Goal: Task Accomplishment & Management: Use online tool/utility

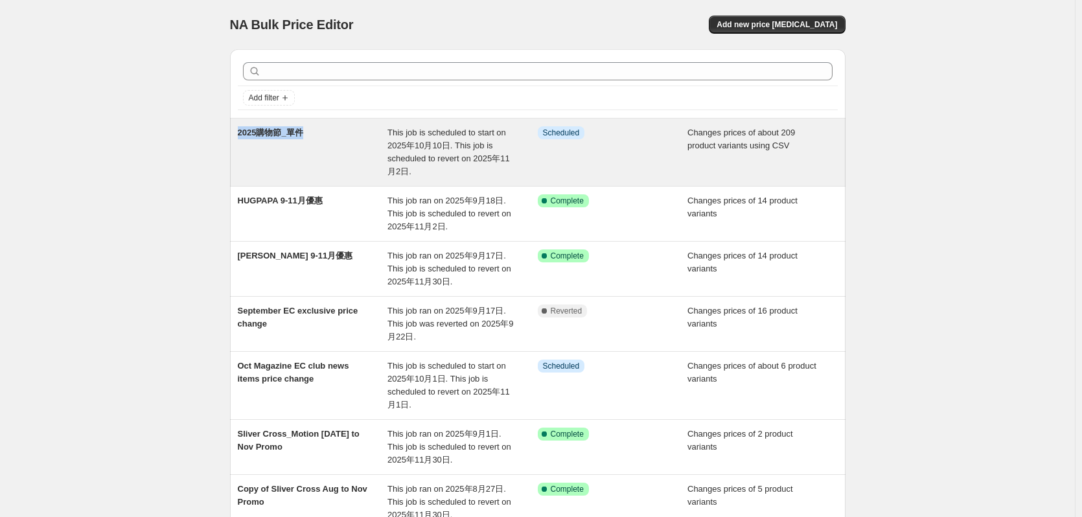
drag, startPoint x: 345, startPoint y: 130, endPoint x: 238, endPoint y: 135, distance: 107.8
click at [238, 135] on div "2025購物節_單件 This job is scheduled to start on 2025年10月10日. This job is scheduled…" at bounding box center [538, 152] width 616 height 67
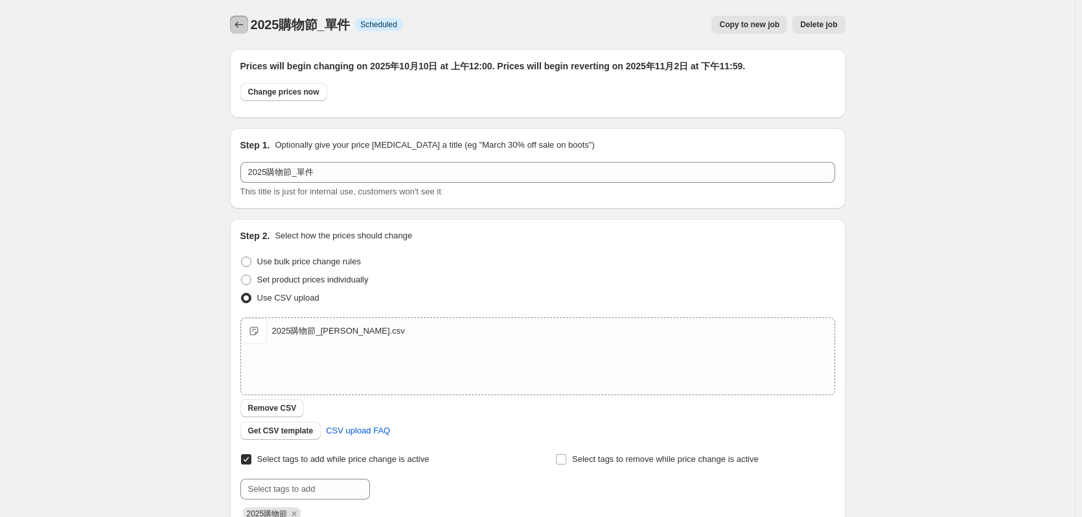
drag, startPoint x: 263, startPoint y: 27, endPoint x: 384, endPoint y: 27, distance: 121.2
click at [398, 29] on div "2025購物節_單件 Info Scheduled Copy to new job Delete job More actions Copy to new j…" at bounding box center [538, 25] width 616 height 18
drag, startPoint x: 349, startPoint y: 19, endPoint x: 257, endPoint y: 27, distance: 93.0
click at [257, 27] on span "2025購物節_單件" at bounding box center [301, 25] width 100 height 14
copy span "2025購物節_單件"
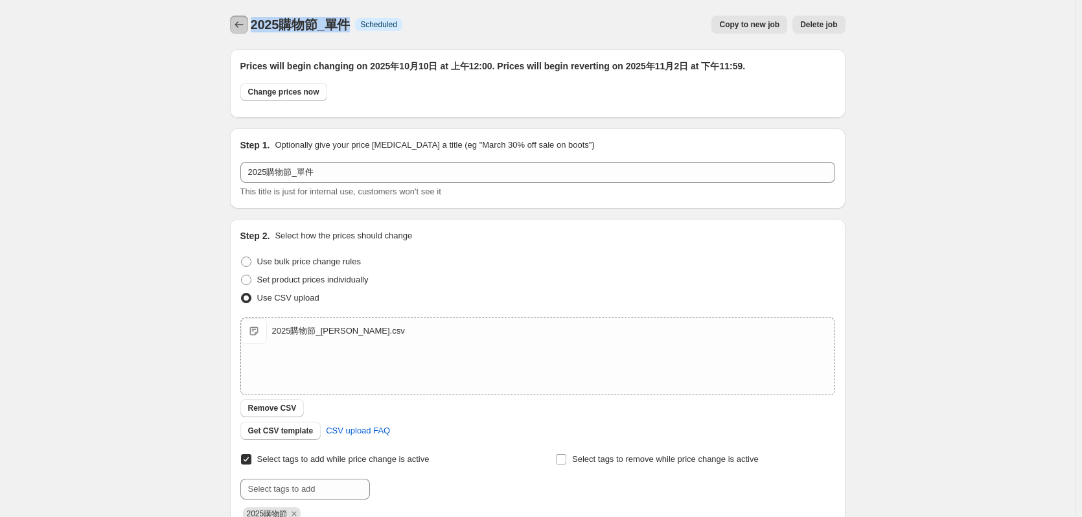
click at [243, 28] on icon "Price change jobs" at bounding box center [239, 24] width 13 height 13
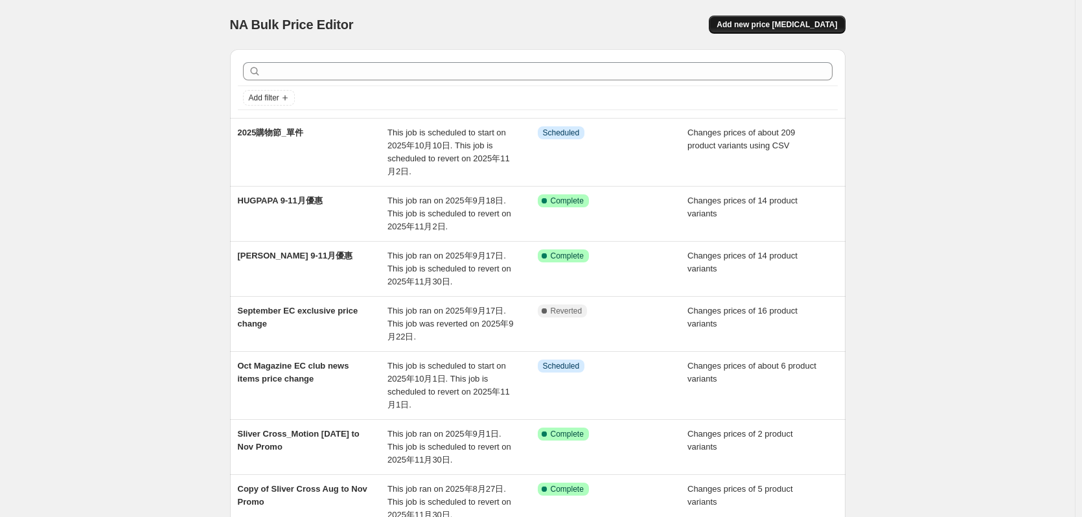
click at [768, 16] on button "Add new price change job" at bounding box center [777, 25] width 136 height 18
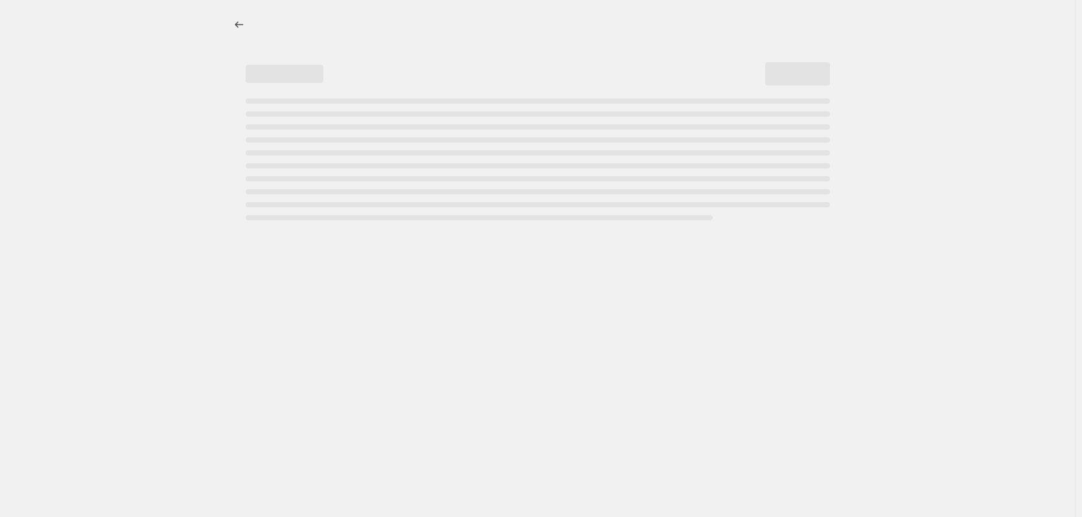
select select "percentage"
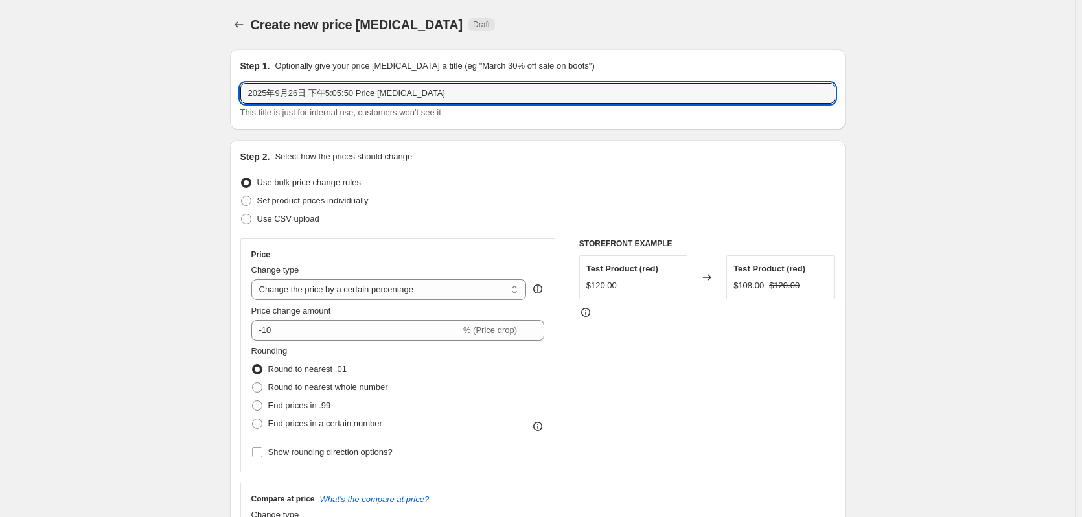
drag, startPoint x: 353, startPoint y: 100, endPoint x: 171, endPoint y: 150, distance: 189.0
paste input "購物節_單件"
drag, startPoint x: 301, startPoint y: 93, endPoint x: 350, endPoint y: 95, distance: 48.7
click at [349, 95] on input "2025購物節_單件" at bounding box center [537, 93] width 595 height 21
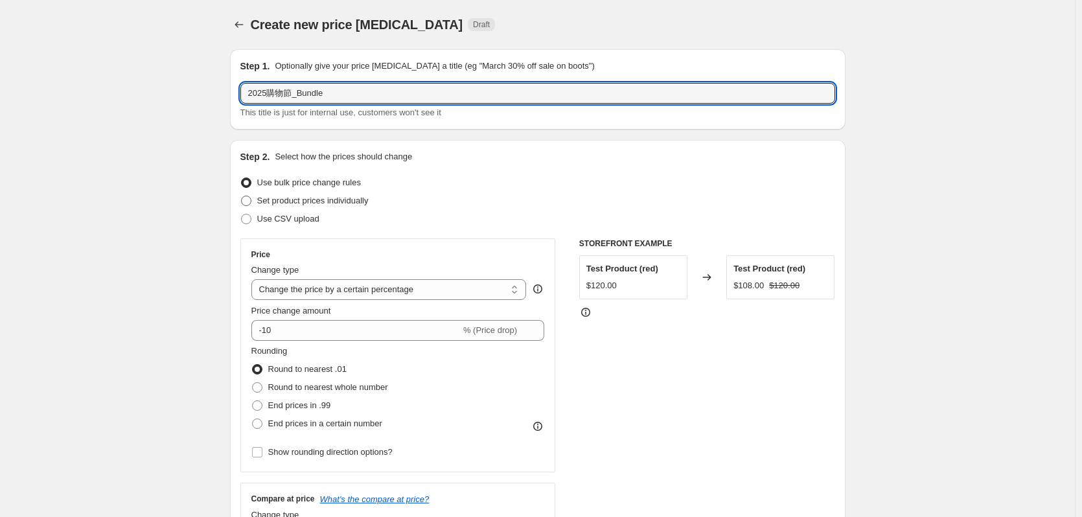
type input "2025購物節_Bundle"
click at [283, 204] on span "Set product prices individually" at bounding box center [312, 201] width 111 height 10
click at [242, 196] on input "Set product prices individually" at bounding box center [241, 196] width 1 height 1
radio input "true"
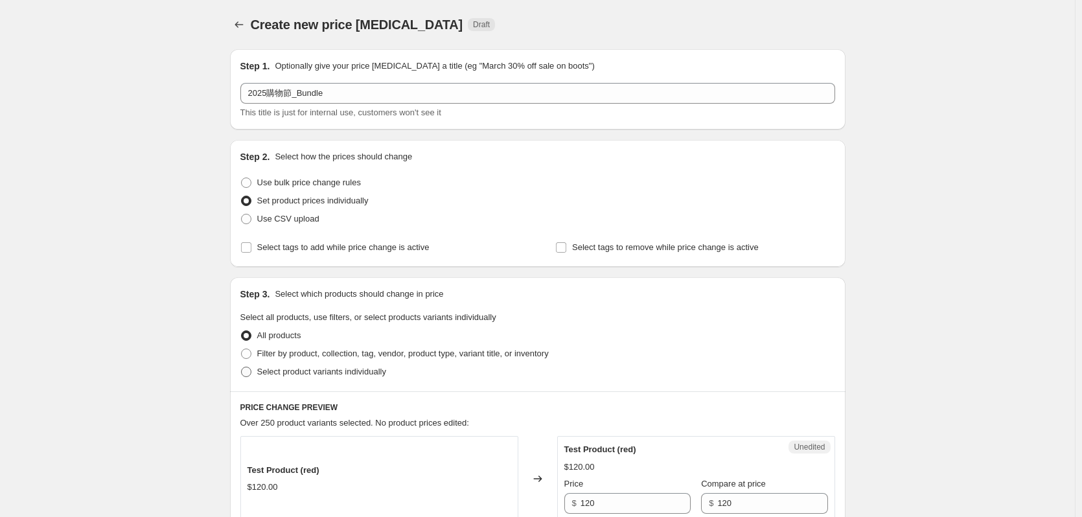
click at [323, 372] on span "Select product variants individually" at bounding box center [321, 372] width 129 height 10
click at [242, 368] on input "Select product variants individually" at bounding box center [241, 367] width 1 height 1
radio input "true"
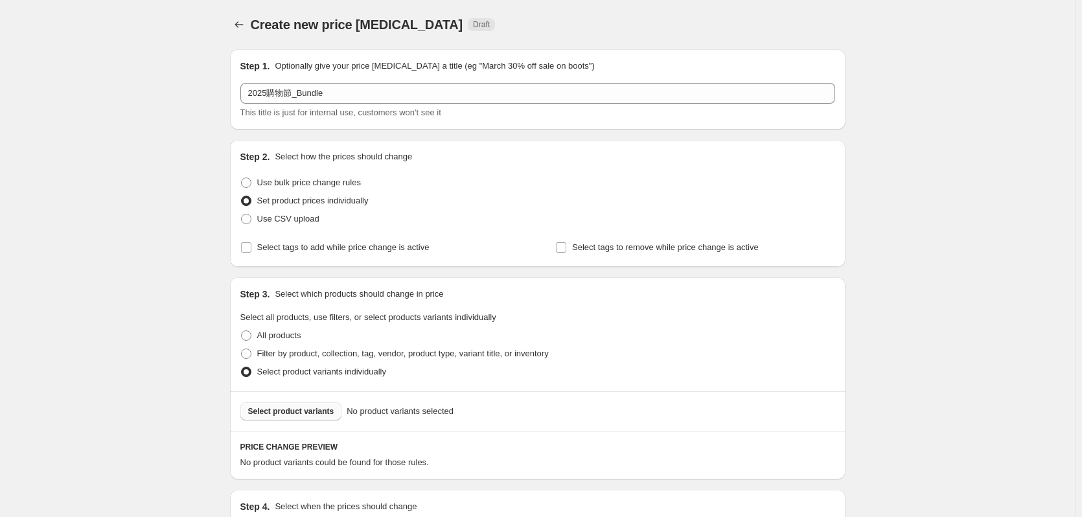
click at [305, 420] on button "Select product variants" at bounding box center [291, 412] width 102 height 18
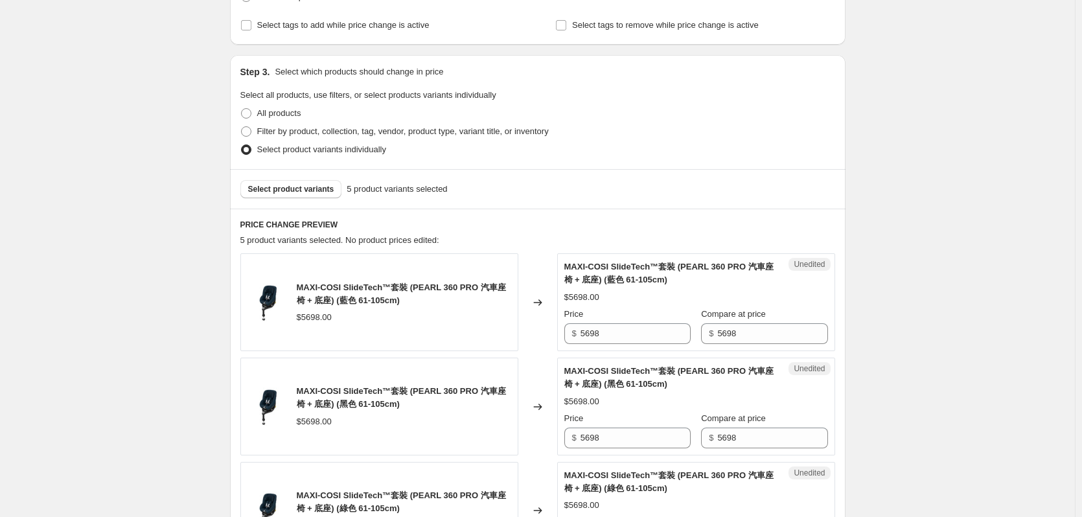
scroll to position [259, 0]
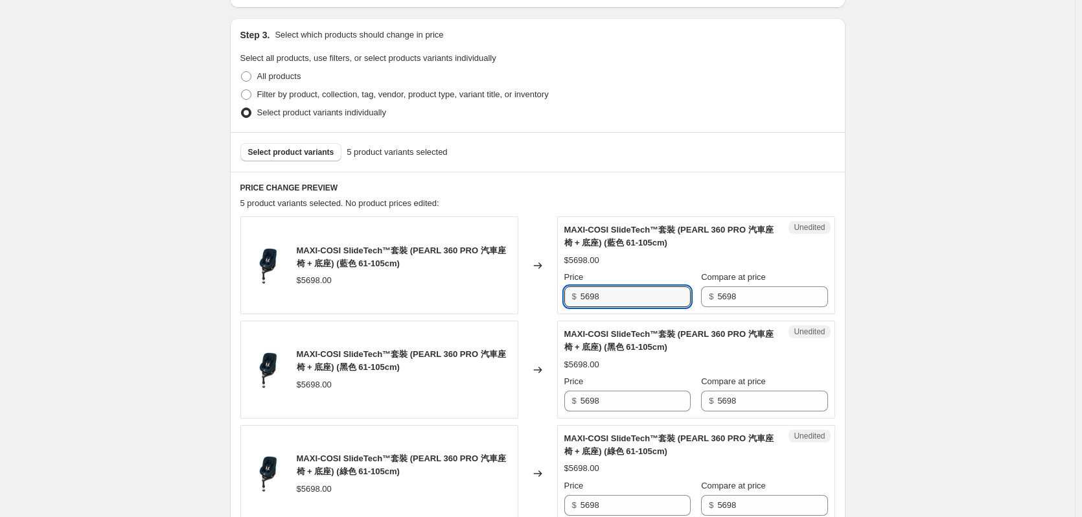
drag, startPoint x: 605, startPoint y: 300, endPoint x: 557, endPoint y: 303, distance: 47.4
click at [557, 303] on div "MAXI-COSI SlideTech™套裝 (PEARL 360 PRO 汽車座椅 + 底座) (藍色 61-105cm) $5698.00 Changed…" at bounding box center [537, 265] width 595 height 98
type input "2699"
drag, startPoint x: 653, startPoint y: 401, endPoint x: 591, endPoint y: 400, distance: 62.2
click at [591, 400] on input "5698" at bounding box center [636, 401] width 110 height 21
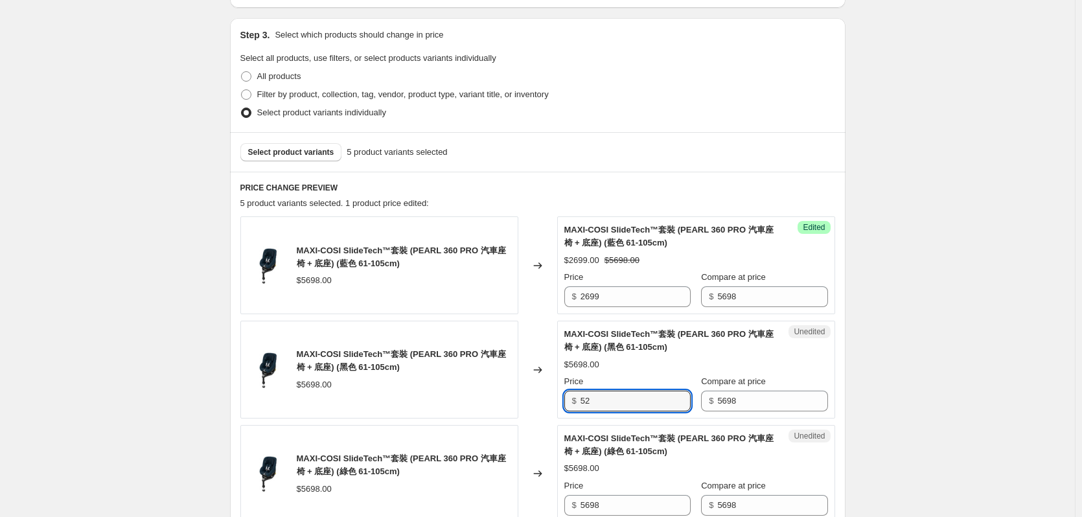
type input "5"
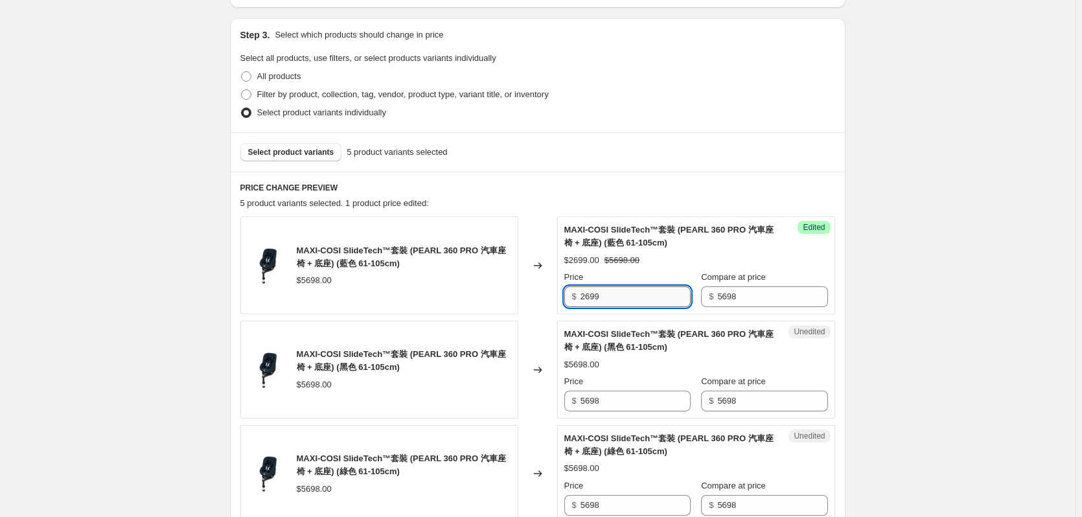
click at [659, 298] on input "2699" at bounding box center [636, 297] width 110 height 21
drag, startPoint x: 621, startPoint y: 392, endPoint x: 575, endPoint y: 393, distance: 46.1
click at [575, 393] on div "$ 5698" at bounding box center [628, 401] width 126 height 21
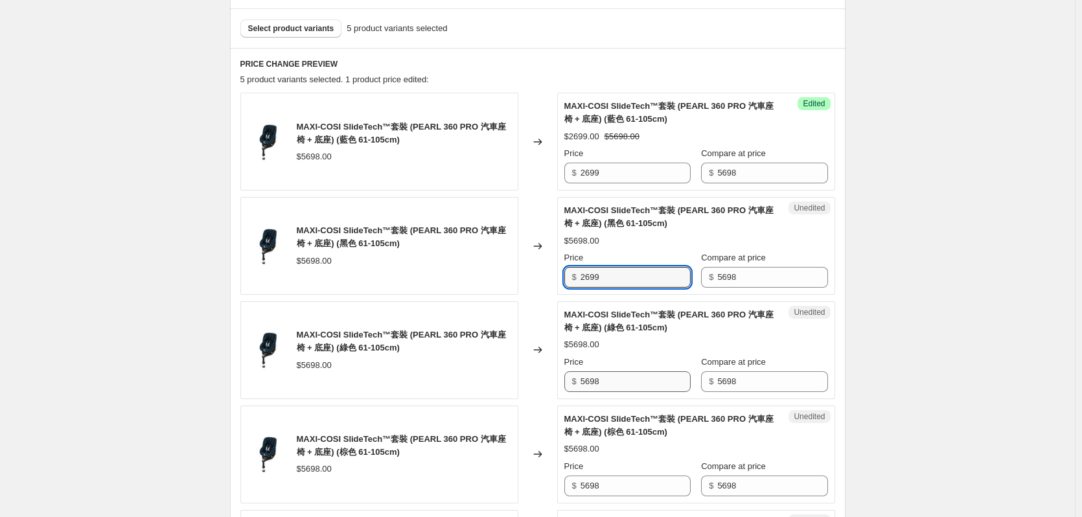
scroll to position [389, 0]
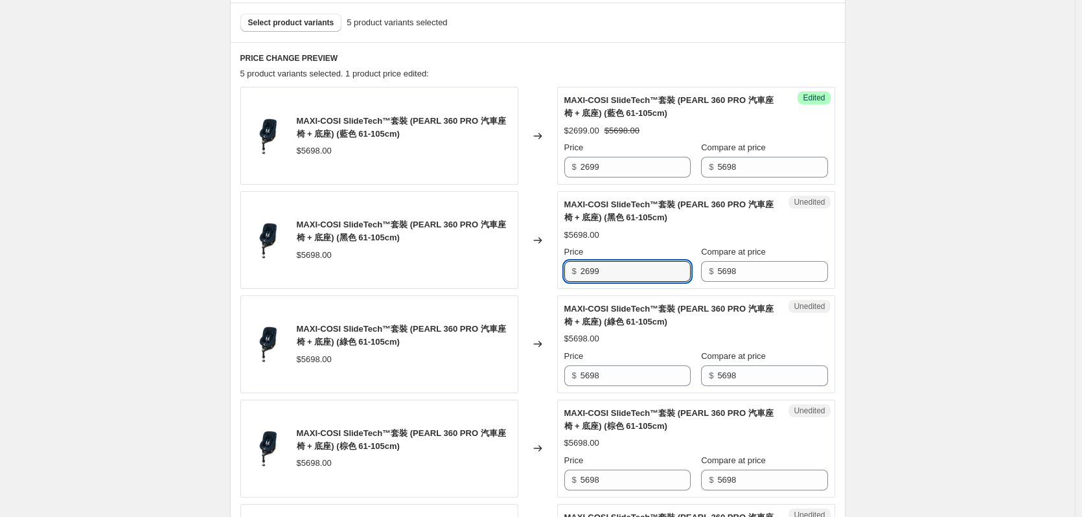
type input "2699"
click at [528, 377] on div "MAXI-COSI SlideTech™套裝 (PEARL 360 PRO 汽車座椅 + 底座) (綠色 61-105cm) $5698.00 Changed…" at bounding box center [537, 345] width 595 height 98
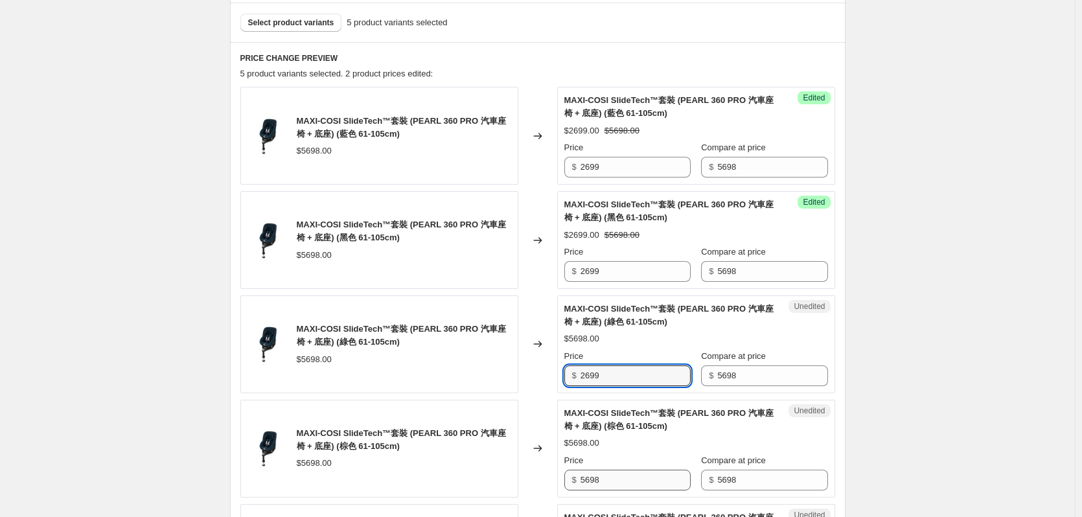
type input "2699"
drag, startPoint x: 637, startPoint y: 475, endPoint x: 538, endPoint y: 476, distance: 99.2
click at [538, 476] on div "MAXI-COSI SlideTech™套裝 (PEARL 360 PRO 汽車座椅 + 底座) (棕色 61-105cm) $5698.00 Changed…" at bounding box center [537, 449] width 595 height 98
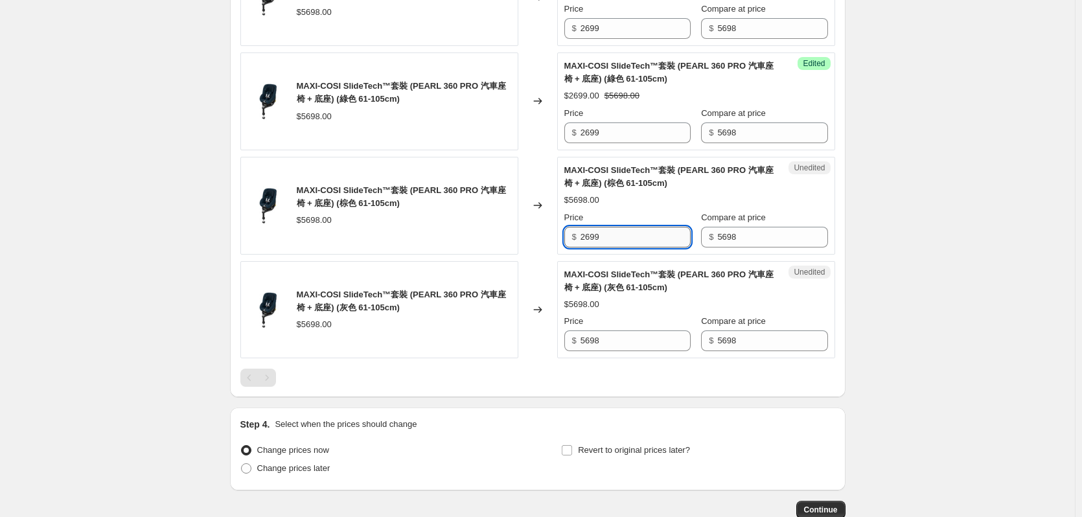
scroll to position [648, 0]
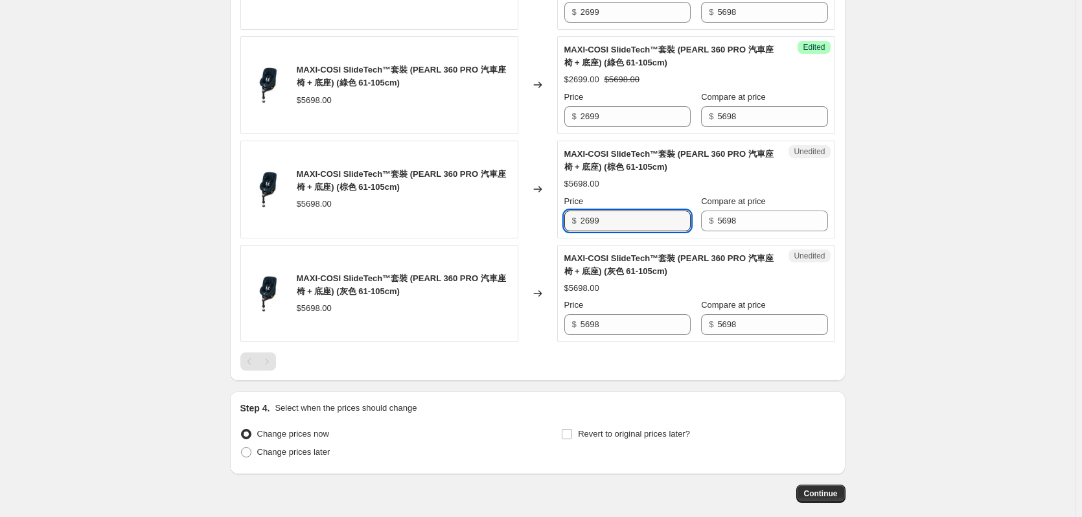
type input "2699"
click at [531, 337] on div "MAXI-COSI SlideTech™套裝 (PEARL 360 PRO 汽車座椅 + 底座) (灰色 61-105cm) $5698.00 Changed…" at bounding box center [537, 294] width 595 height 98
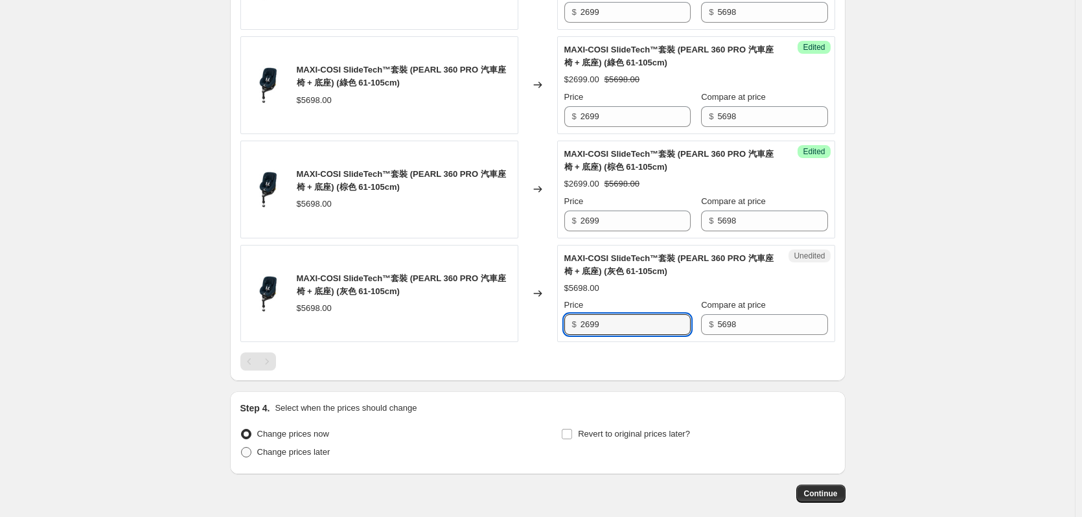
type input "2699"
click at [296, 456] on span "Change prices later" at bounding box center [293, 452] width 73 height 10
click at [242, 448] on input "Change prices later" at bounding box center [241, 447] width 1 height 1
radio input "true"
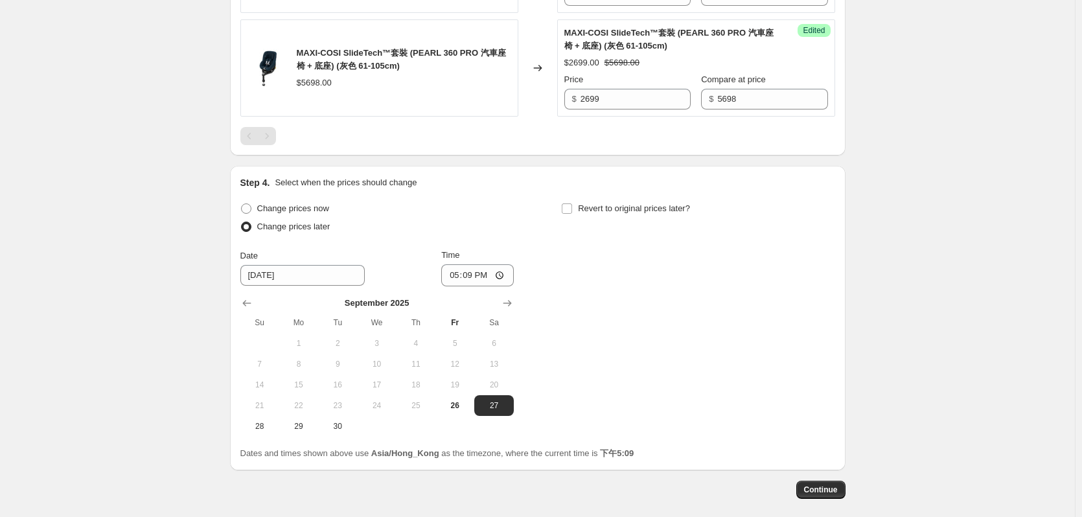
scroll to position [935, 0]
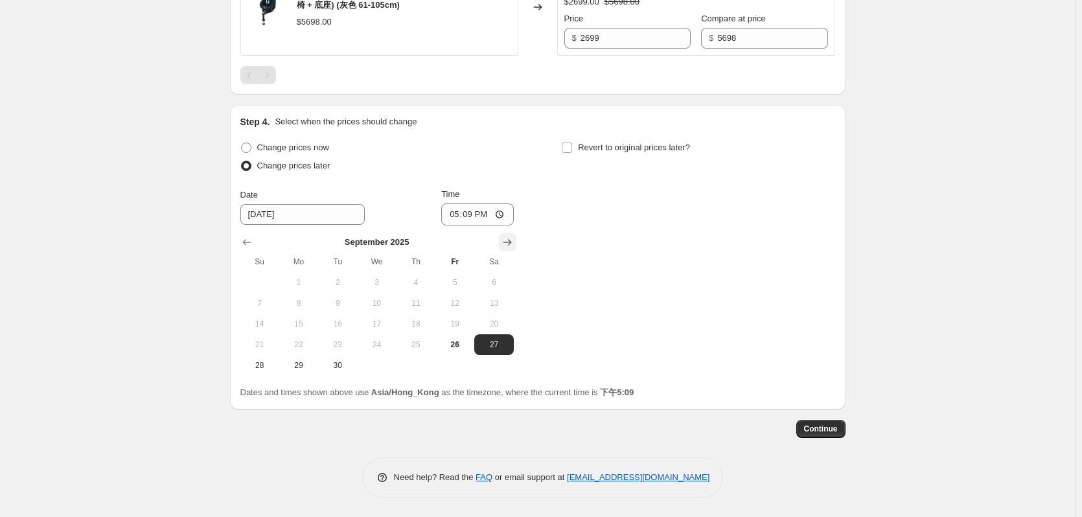
click at [509, 240] on icon "Show next month, October 2025" at bounding box center [507, 242] width 13 height 13
click at [456, 303] on span "10" at bounding box center [455, 303] width 29 height 10
type input "10/10/2025"
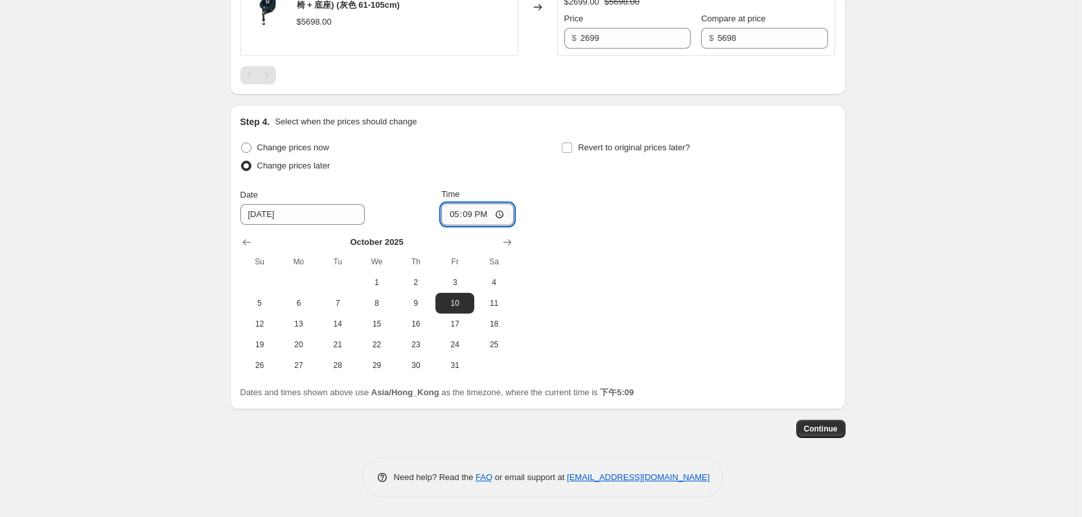
click at [479, 209] on input "17:09" at bounding box center [477, 215] width 73 height 22
type input "00:00"
drag, startPoint x: 624, startPoint y: 213, endPoint x: 615, endPoint y: 158, distance: 55.1
click at [624, 209] on div "Change prices now Change prices later Date 10/10/2025 Time 00:00 October 2025 S…" at bounding box center [537, 257] width 595 height 237
click at [614, 151] on span "Revert to original prices later?" at bounding box center [634, 148] width 112 height 10
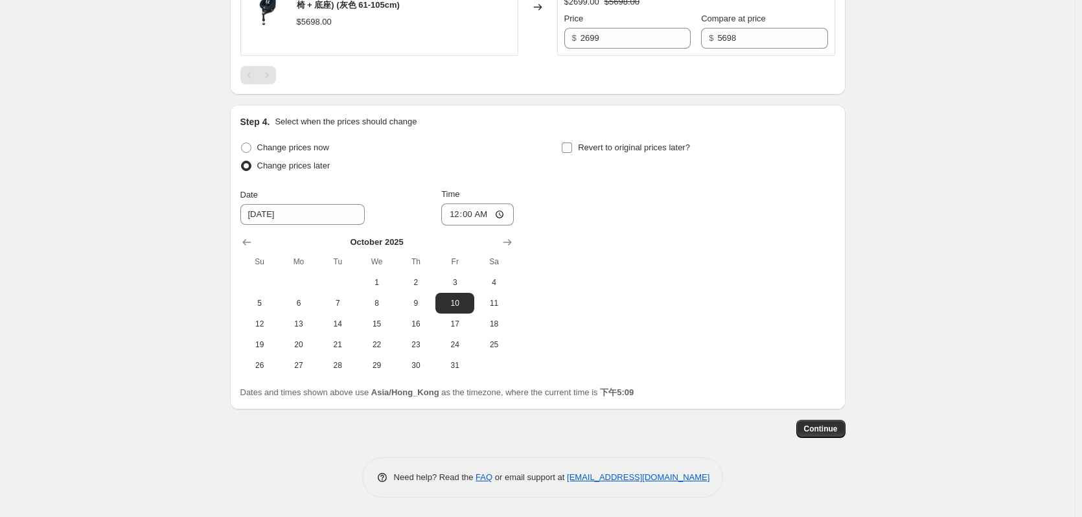
click at [572, 151] on input "Revert to original prices later?" at bounding box center [567, 148] width 10 height 10
checkbox input "true"
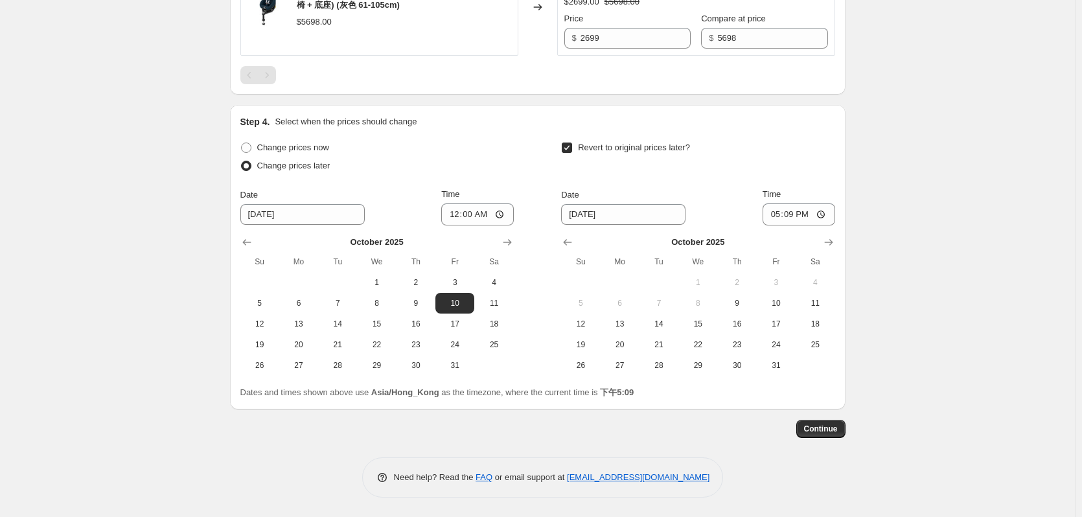
click at [822, 242] on div at bounding box center [698, 242] width 274 height 13
click at [825, 242] on icon "Show next month, November 2025" at bounding box center [829, 242] width 13 height 13
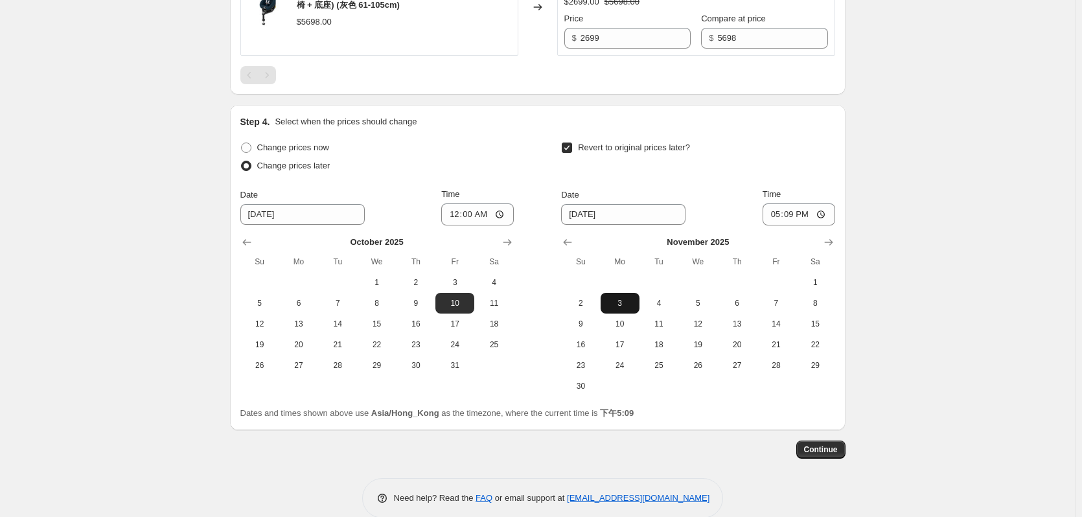
click at [633, 311] on button "3" at bounding box center [620, 303] width 39 height 21
type input "11/3/2025"
click at [792, 213] on input "17:09" at bounding box center [799, 215] width 73 height 22
type input "00:09"
click at [579, 299] on span "2" at bounding box center [581, 303] width 29 height 10
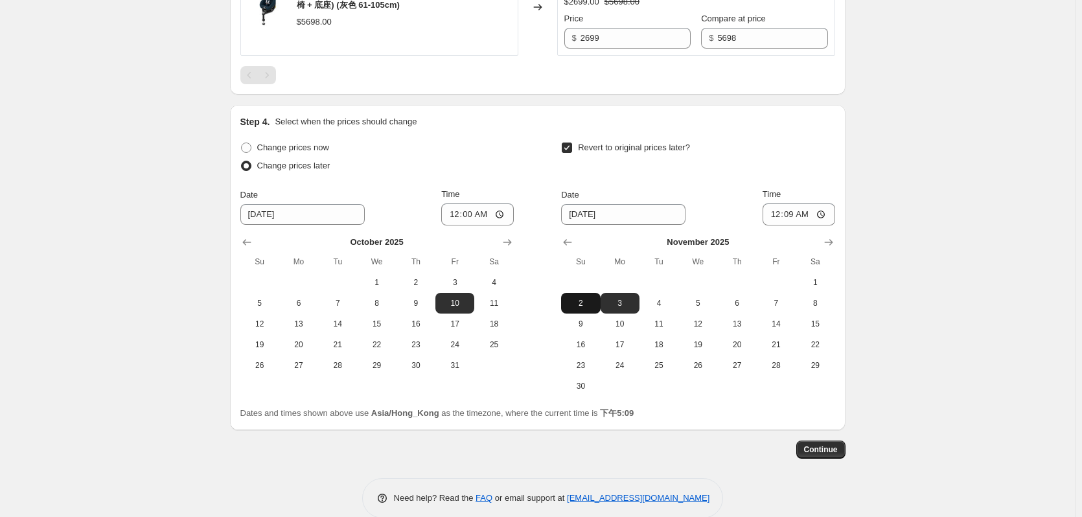
type input "11/2/2025"
click at [808, 212] on input "00:09" at bounding box center [799, 215] width 73 height 22
click at [795, 215] on input "00:09" at bounding box center [799, 215] width 73 height 22
type input "23:59"
click at [832, 452] on span "Continue" at bounding box center [821, 450] width 34 height 10
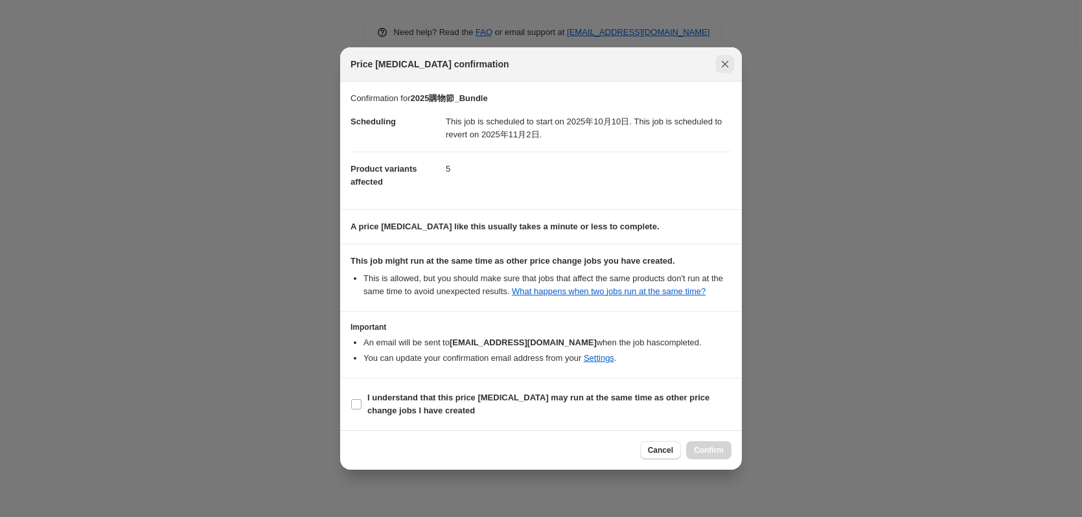
click at [732, 64] on button "Close" at bounding box center [725, 64] width 18 height 18
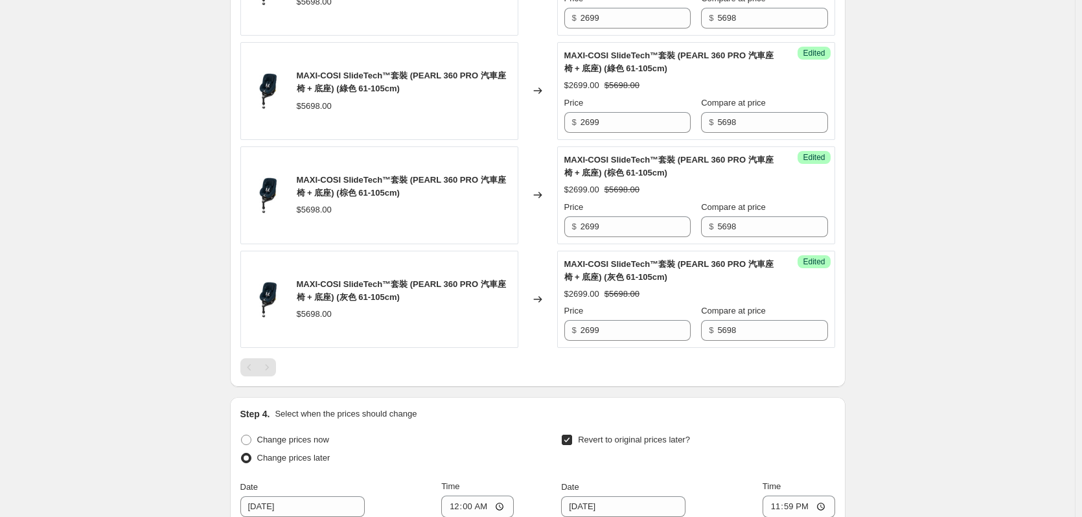
scroll to position [648, 0]
